Goal: Information Seeking & Learning: Learn about a topic

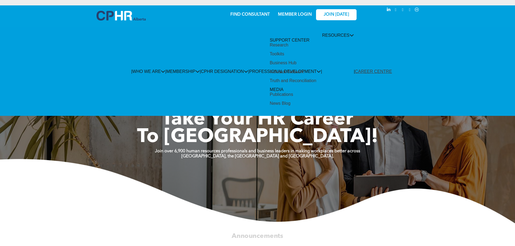
click at [288, 48] on div "Research" at bounding box center [279, 45] width 18 height 5
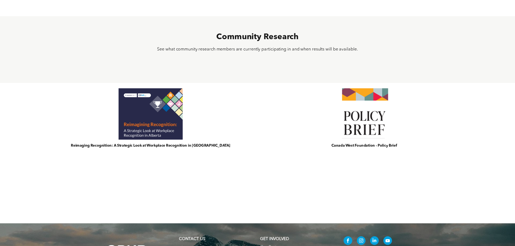
scroll to position [378, 0]
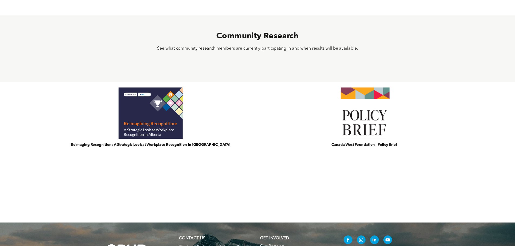
click at [380, 122] on link at bounding box center [363, 113] width 223 height 55
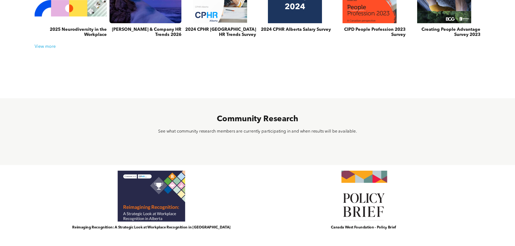
scroll to position [216, 0]
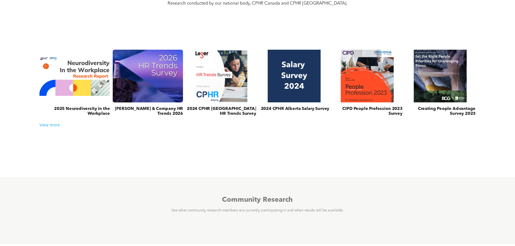
click at [141, 77] on link at bounding box center [147, 76] width 75 height 56
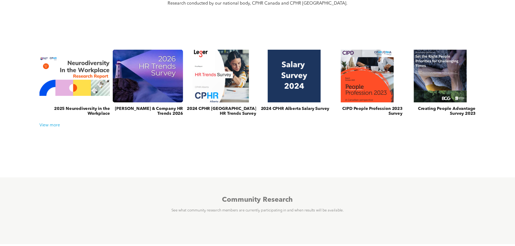
click at [214, 86] on link at bounding box center [220, 76] width 75 height 56
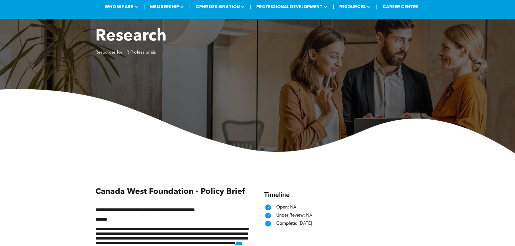
scroll to position [108, 0]
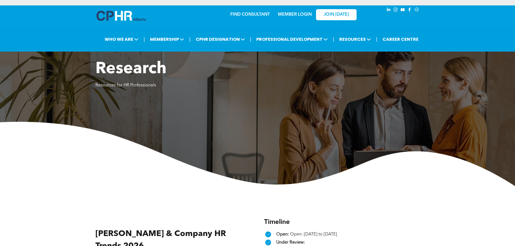
scroll to position [162, 0]
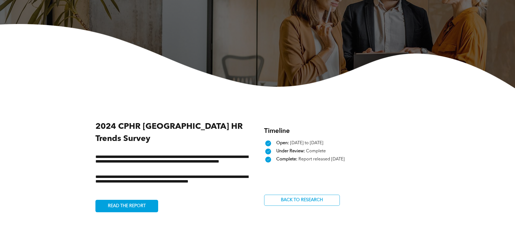
scroll to position [108, 0]
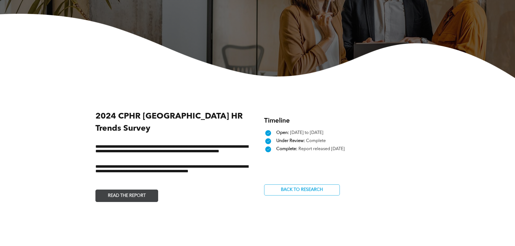
click at [118, 191] on span "READ THE REPORT" at bounding box center [127, 196] width 42 height 11
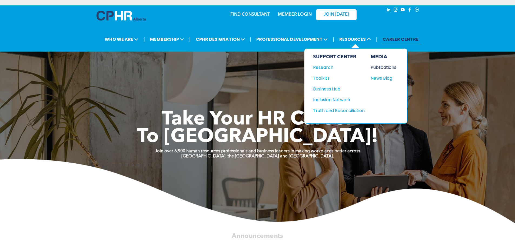
click at [381, 67] on div "Publications" at bounding box center [381, 67] width 23 height 7
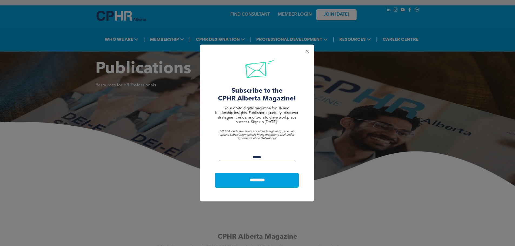
click at [306, 51] on div at bounding box center [306, 51] width 7 height 7
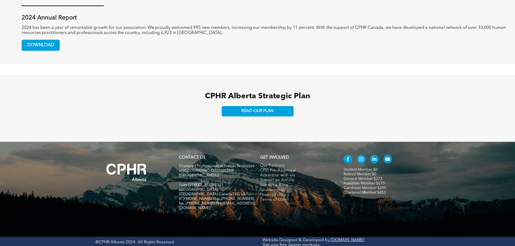
scroll to position [344, 0]
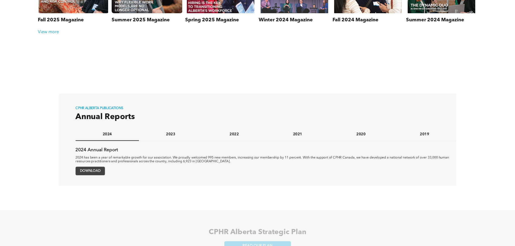
click at [99, 171] on span "DOWNLOAD" at bounding box center [90, 171] width 29 height 8
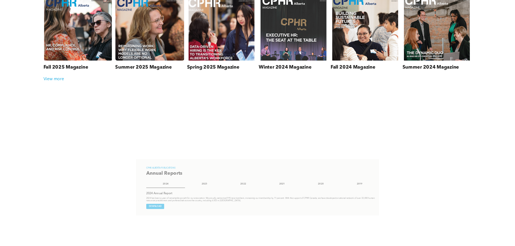
scroll to position [155, 0]
